Goal: Task Accomplishment & Management: Use online tool/utility

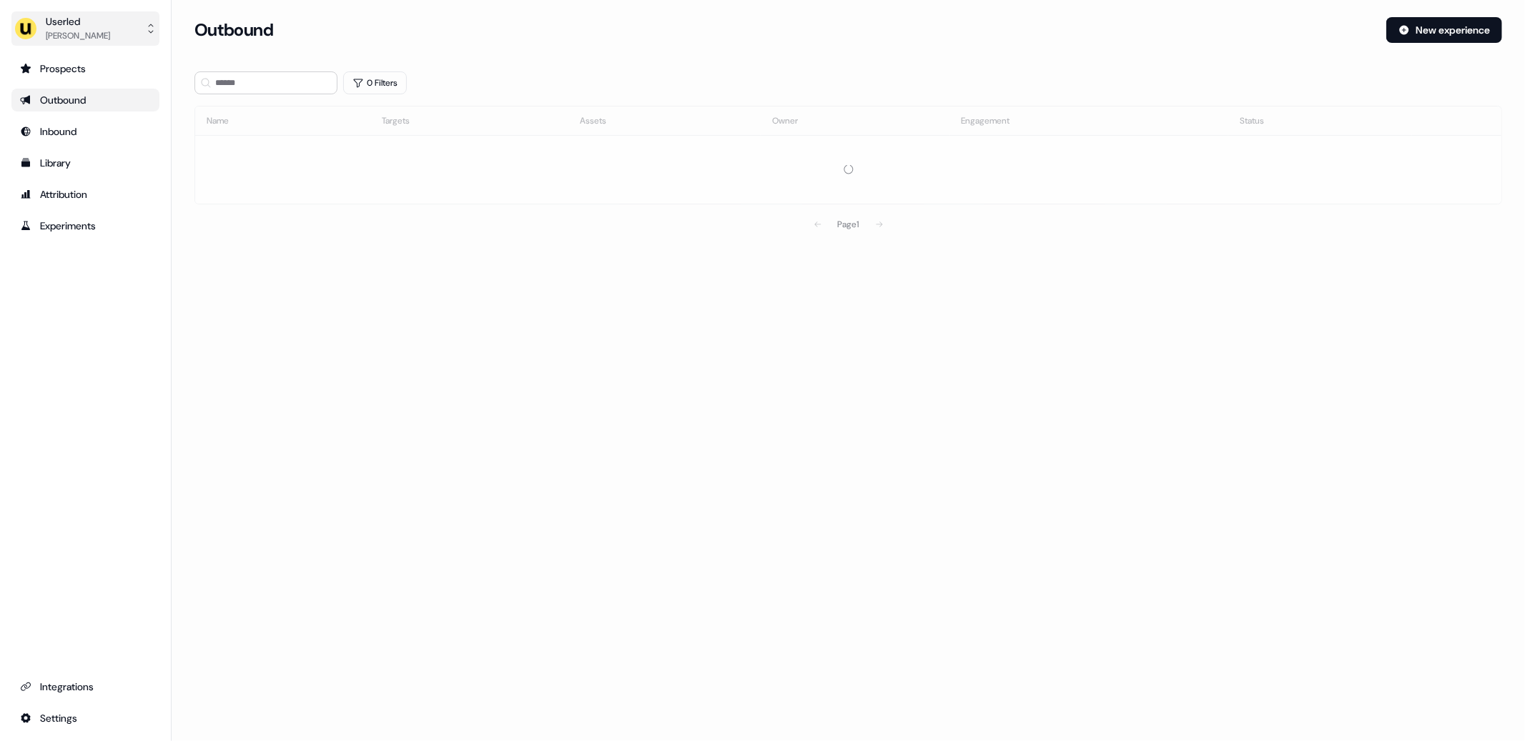
click at [75, 37] on div "Oliver Grogan" at bounding box center [78, 36] width 64 height 14
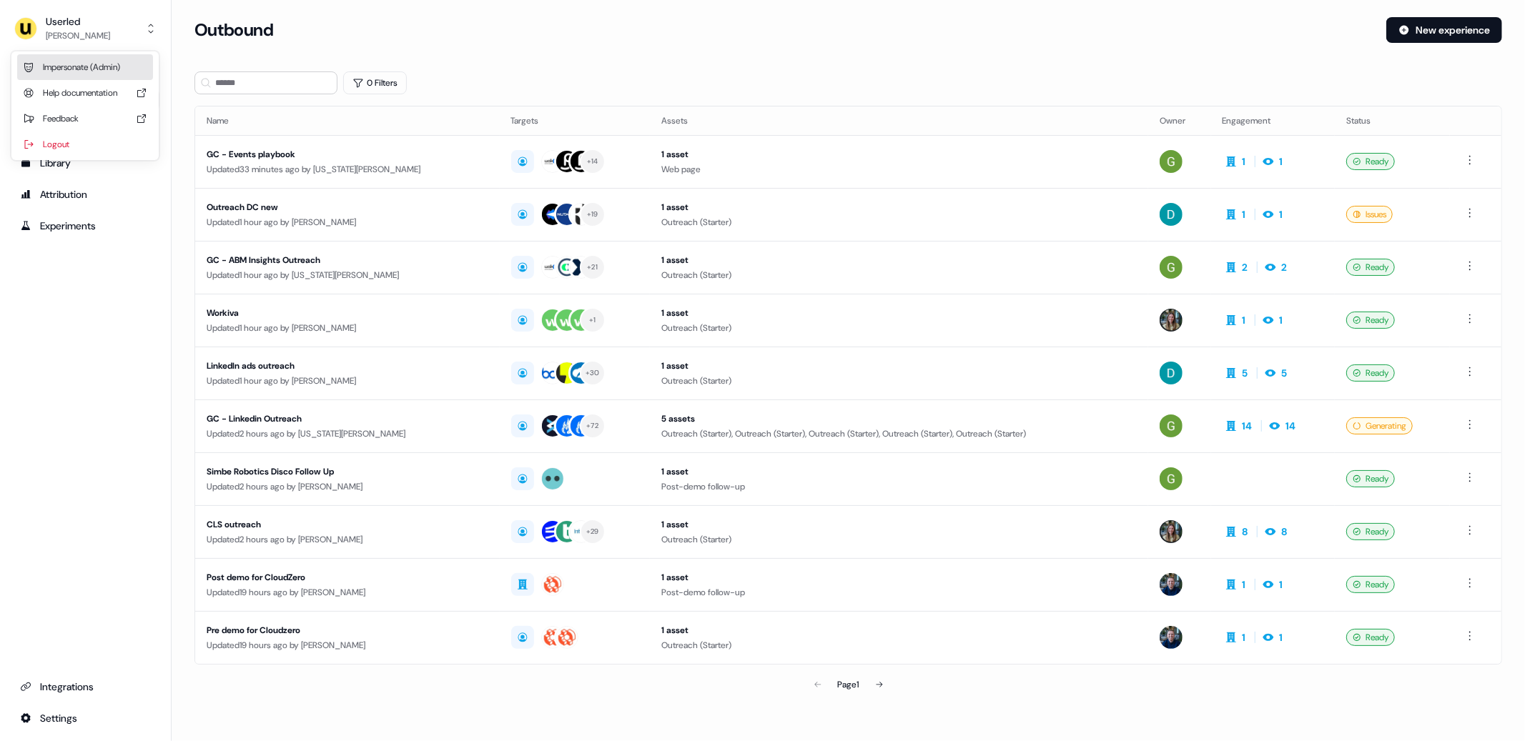
drag, startPoint x: 96, startPoint y: 71, endPoint x: 142, endPoint y: 73, distance: 45.8
click at [96, 71] on div "Impersonate (Admin)" at bounding box center [85, 67] width 136 height 26
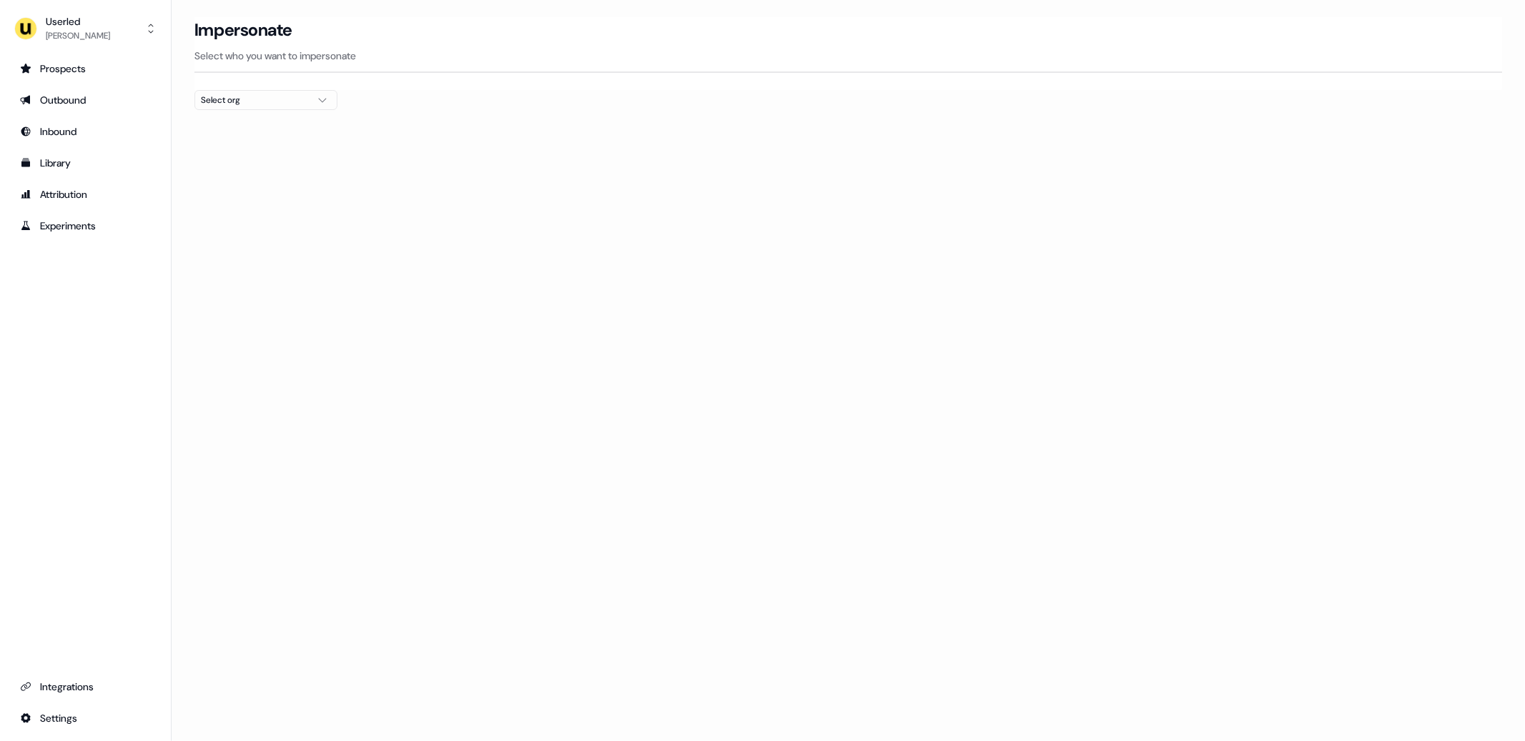
click at [286, 106] on div "Select org" at bounding box center [254, 100] width 107 height 14
type input "*****"
click at [267, 156] on div "nPlan" at bounding box center [266, 151] width 142 height 23
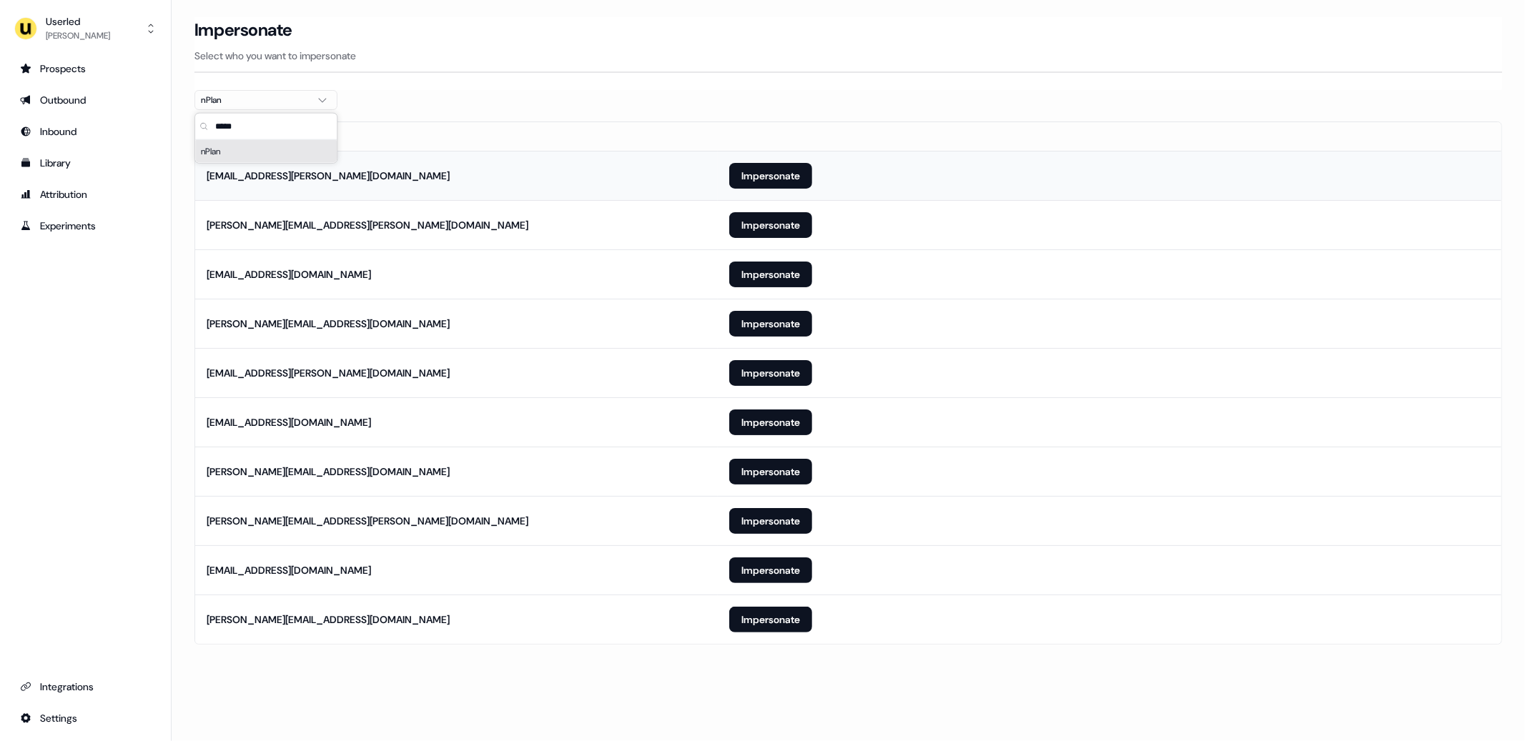
drag, startPoint x: 632, startPoint y: 59, endPoint x: 619, endPoint y: 173, distance: 114.4
click at [627, 61] on p "Select who you want to impersonate" at bounding box center [848, 56] width 1308 height 14
click at [775, 630] on button "Impersonate" at bounding box center [770, 620] width 83 height 26
